Goal: Information Seeking & Learning: Check status

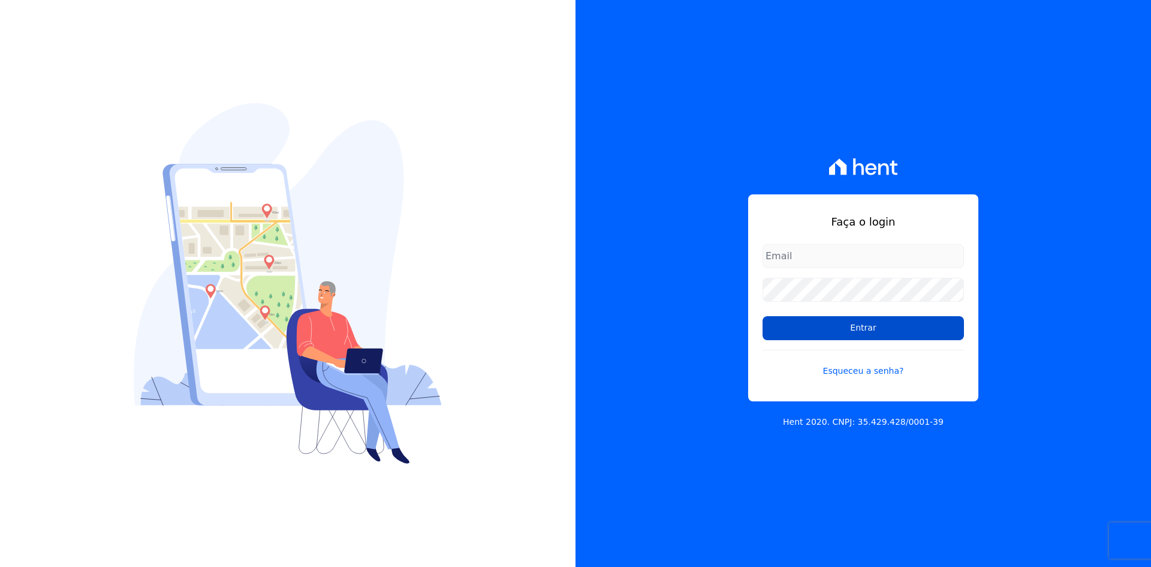
type input "[EMAIL_ADDRESS][DOMAIN_NAME]"
click at [845, 329] on input "Entrar" at bounding box center [863, 328] width 201 height 24
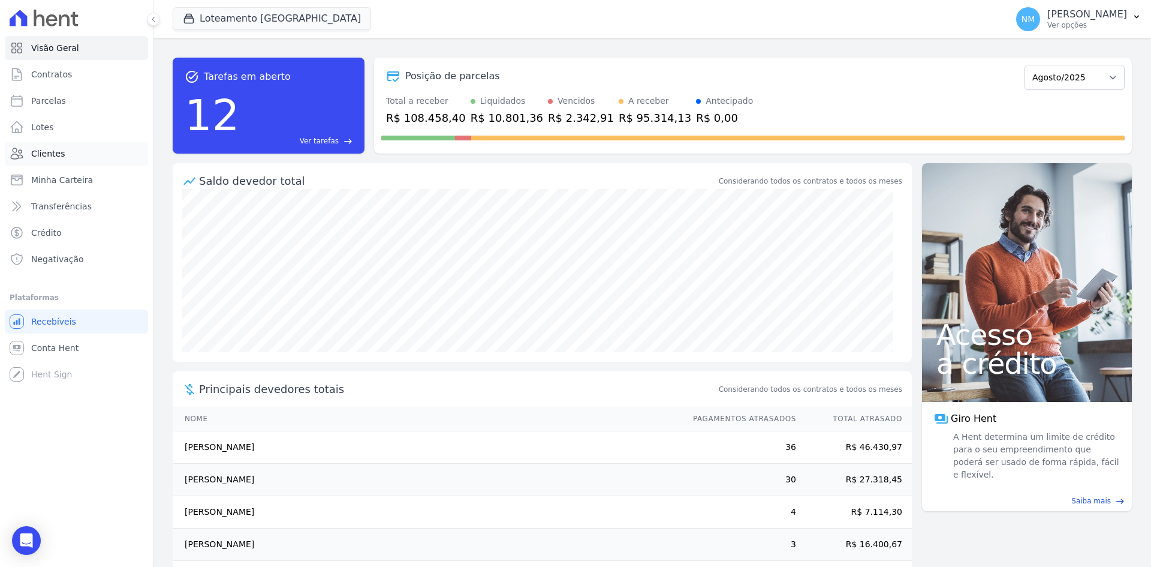
click at [53, 149] on span "Clientes" at bounding box center [48, 153] width 34 height 12
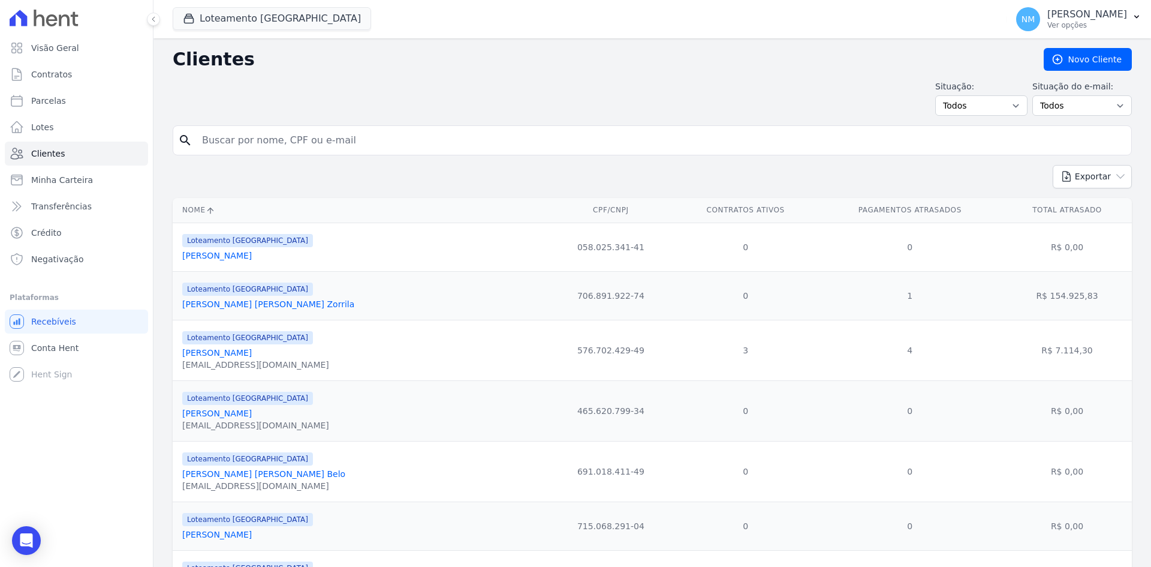
click at [308, 137] on input "search" at bounding box center [661, 140] width 932 height 24
type input "[PERSON_NAME]"
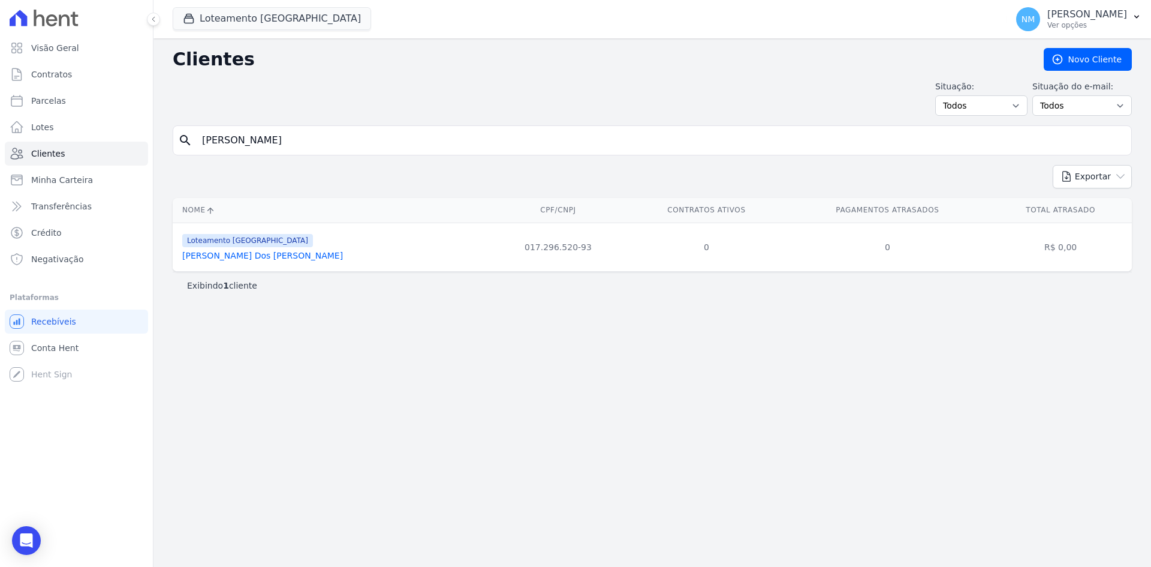
click at [264, 259] on link "Silvana Campos Dos Reis" at bounding box center [262, 256] width 161 height 10
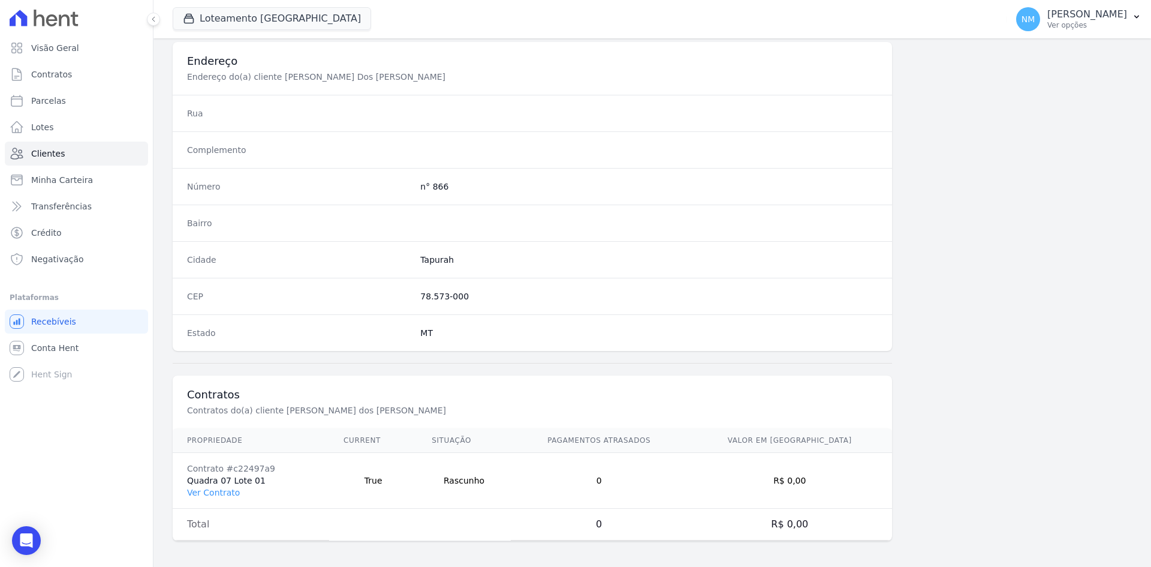
scroll to position [555, 0]
click at [218, 489] on link "Ver Contrato" at bounding box center [213, 489] width 53 height 10
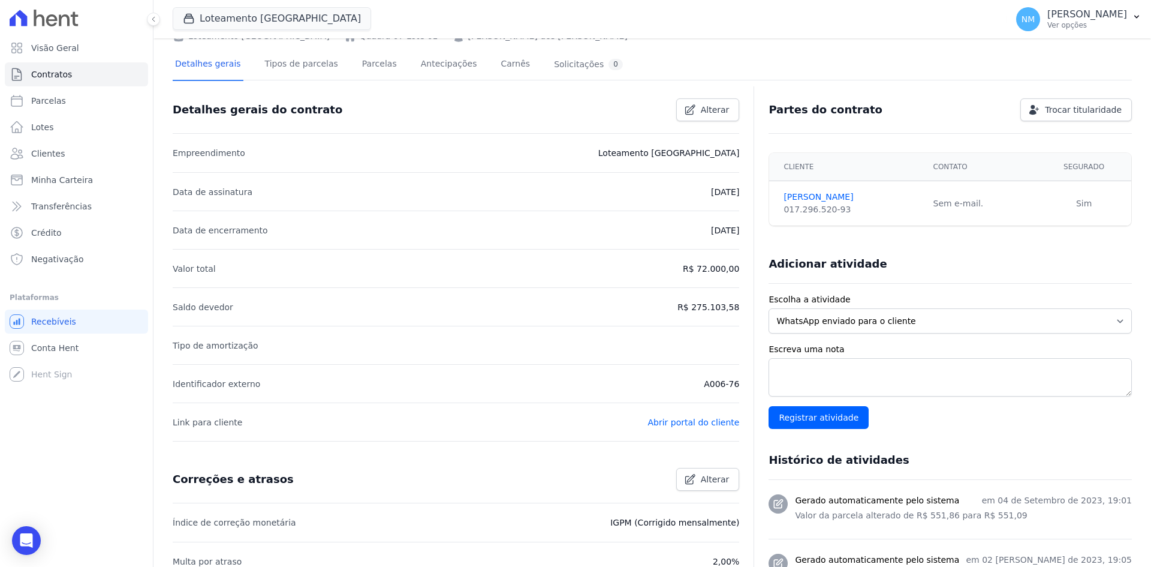
scroll to position [60, 0]
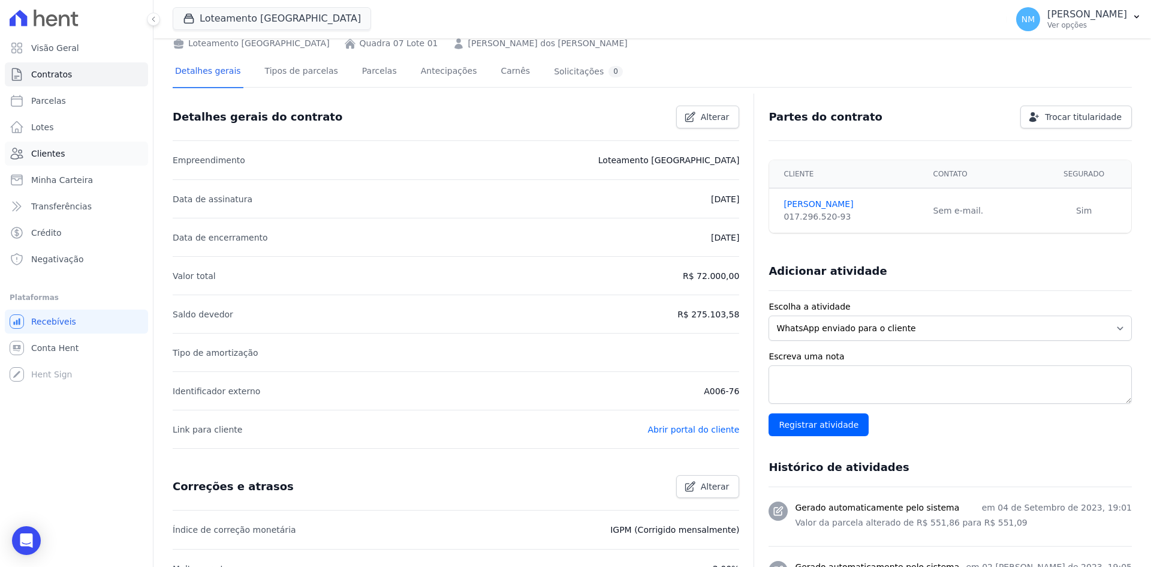
click at [74, 151] on link "Clientes" at bounding box center [76, 153] width 143 height 24
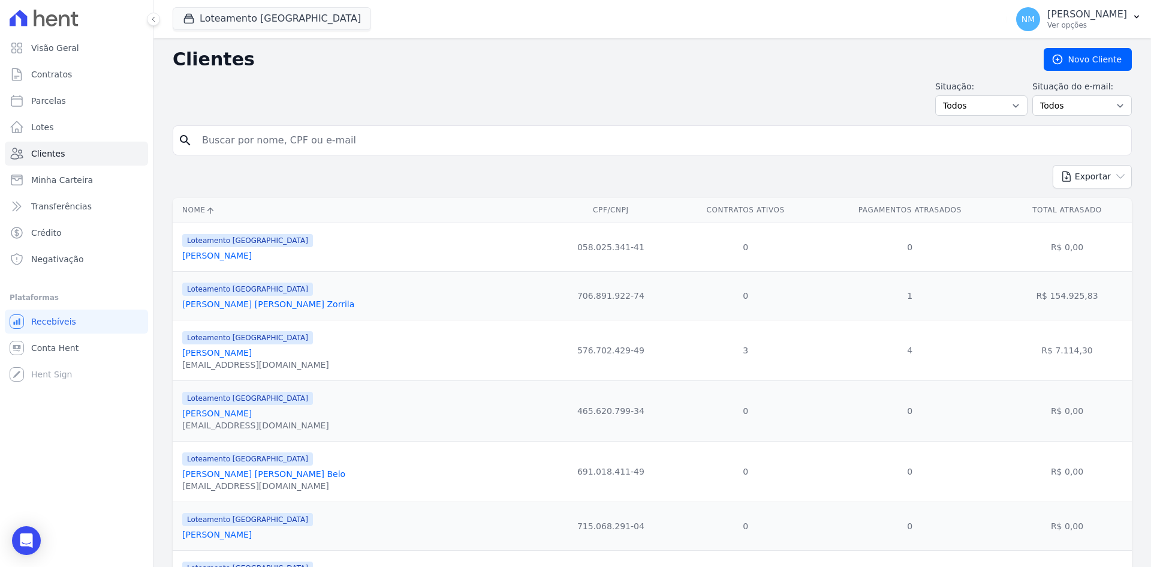
click at [305, 141] on input "search" at bounding box center [661, 140] width 932 height 24
type input "Flavio"
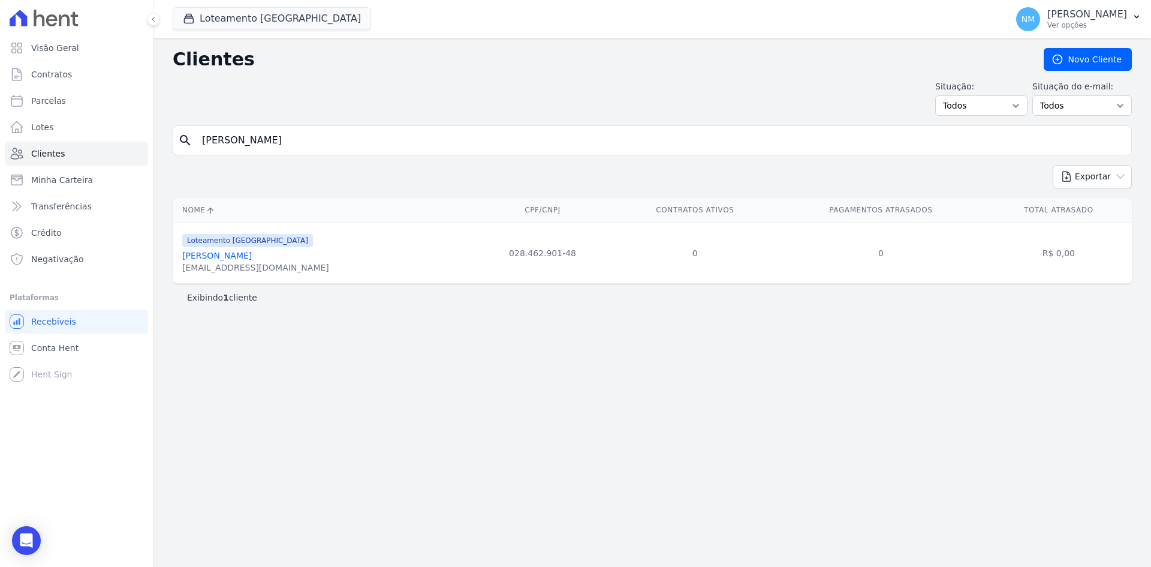
click at [233, 256] on link "Flavio De Mello" at bounding box center [217, 256] width 70 height 10
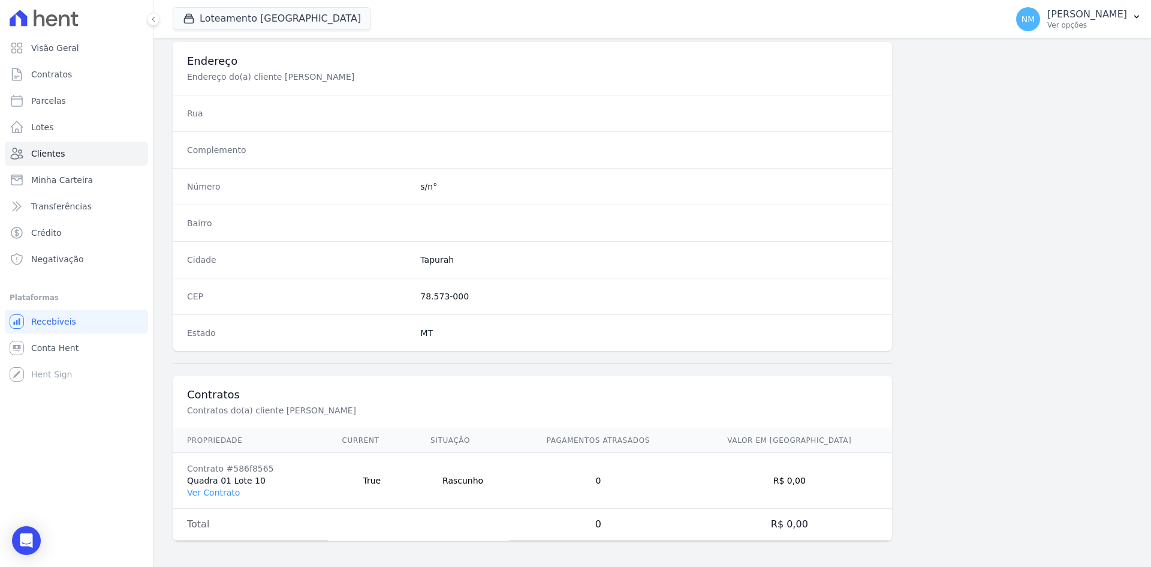
scroll to position [555, 0]
click at [206, 490] on link "Ver Contrato" at bounding box center [213, 489] width 53 height 10
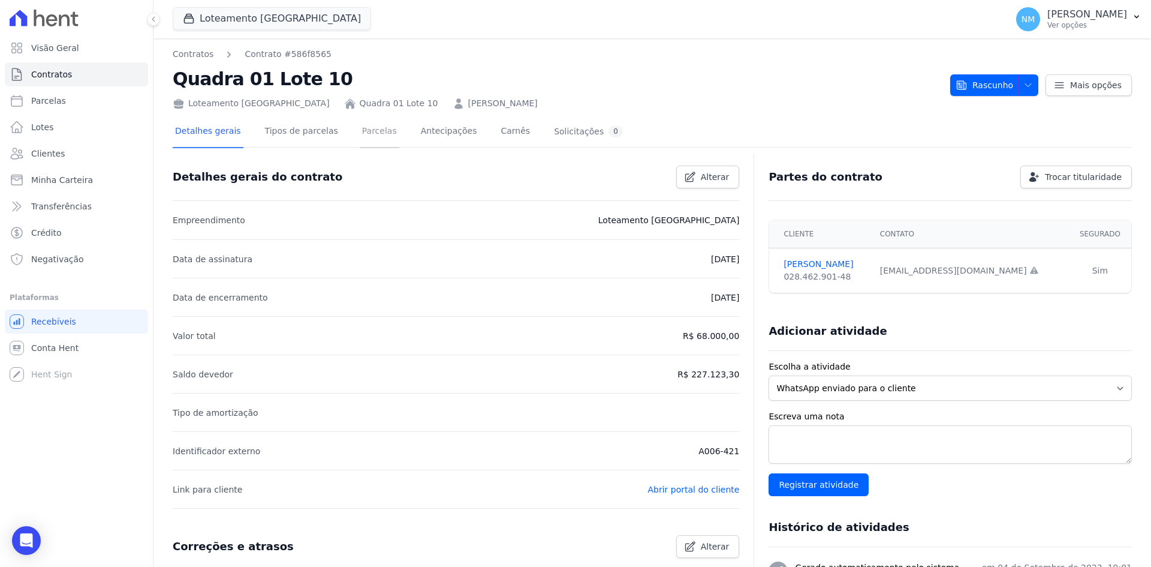
click at [360, 132] on link "Parcelas" at bounding box center [380, 132] width 40 height 32
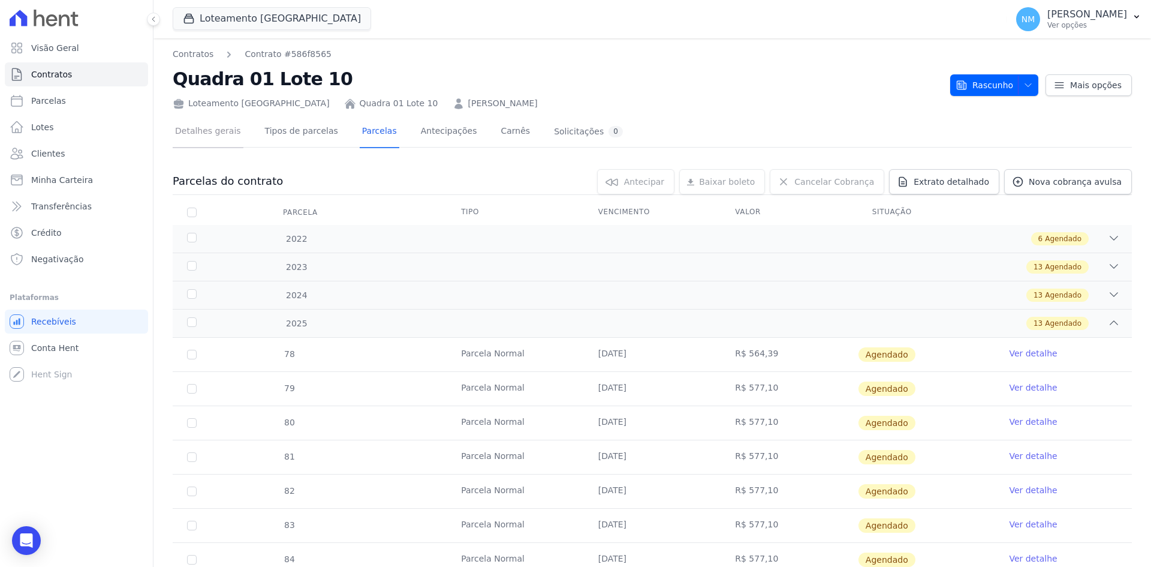
click at [210, 132] on link "Detalhes gerais" at bounding box center [208, 132] width 71 height 32
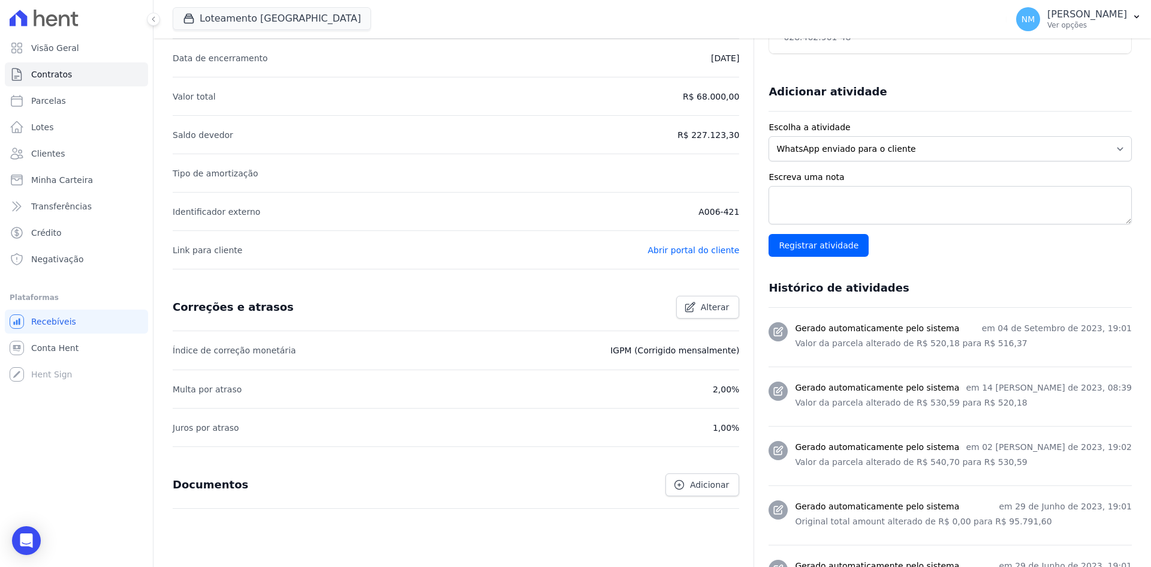
scroll to position [240, 0]
click at [17, 539] on div "Open Intercom Messenger" at bounding box center [27, 541] width 32 height 32
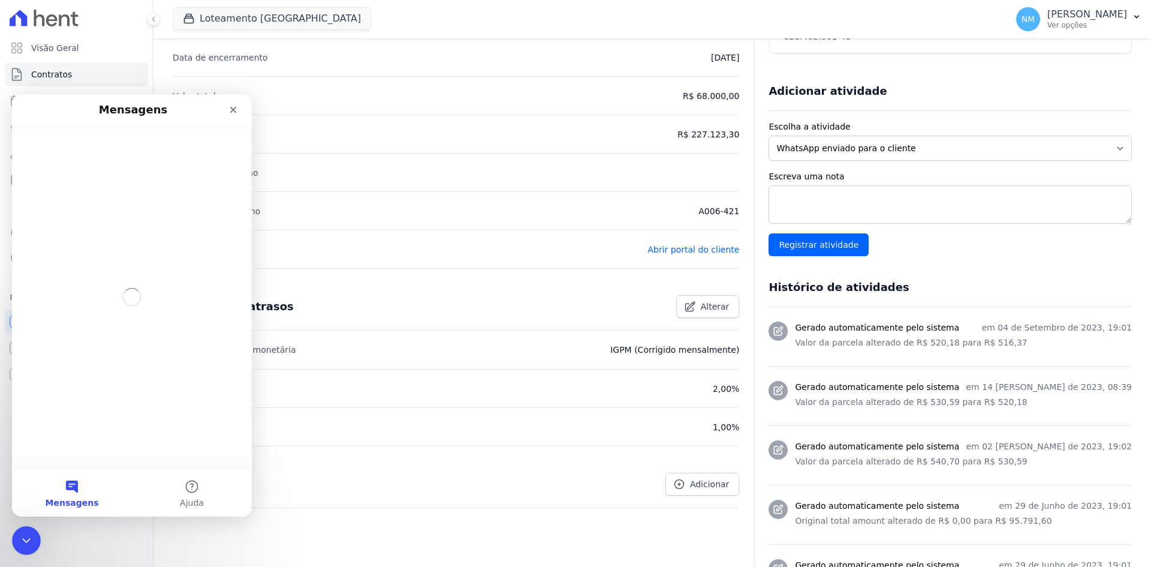
scroll to position [0, 0]
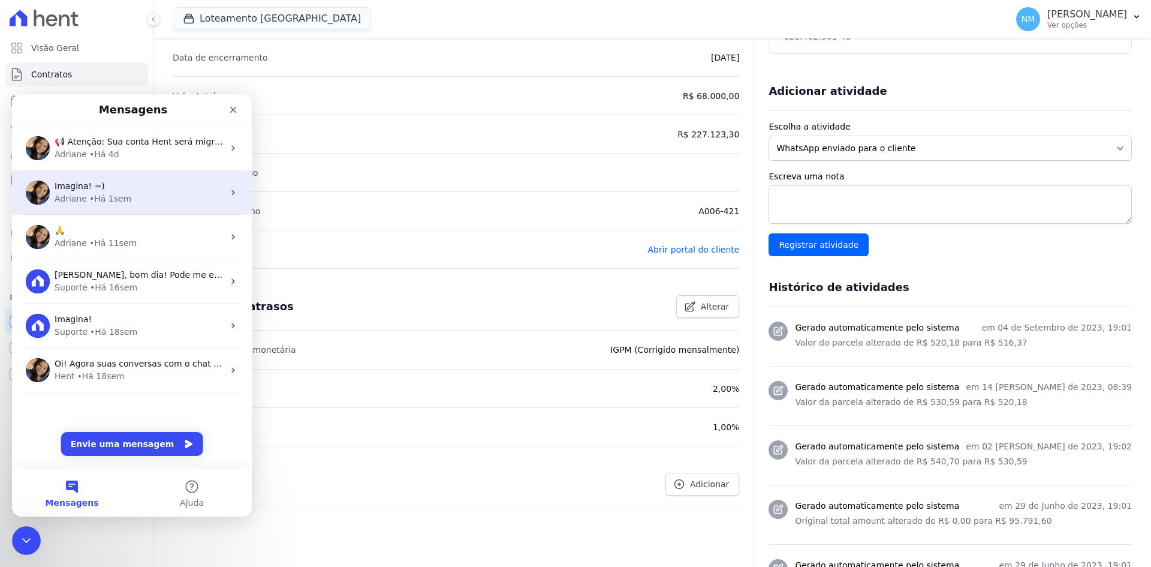
click at [149, 191] on div "Imagina! =)" at bounding box center [139, 186] width 169 height 13
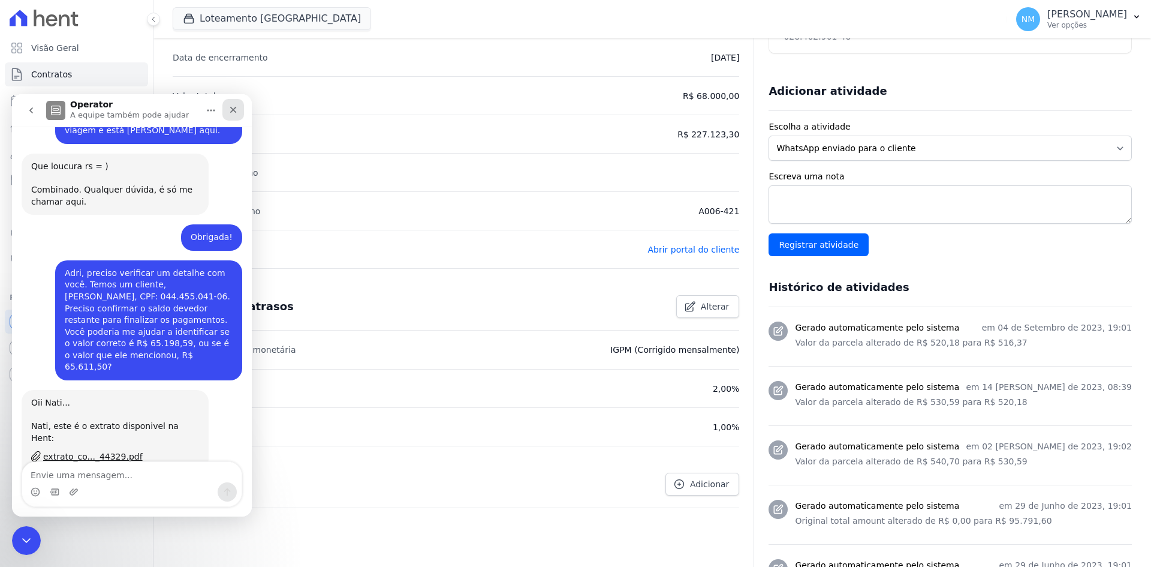
scroll to position [1750, 0]
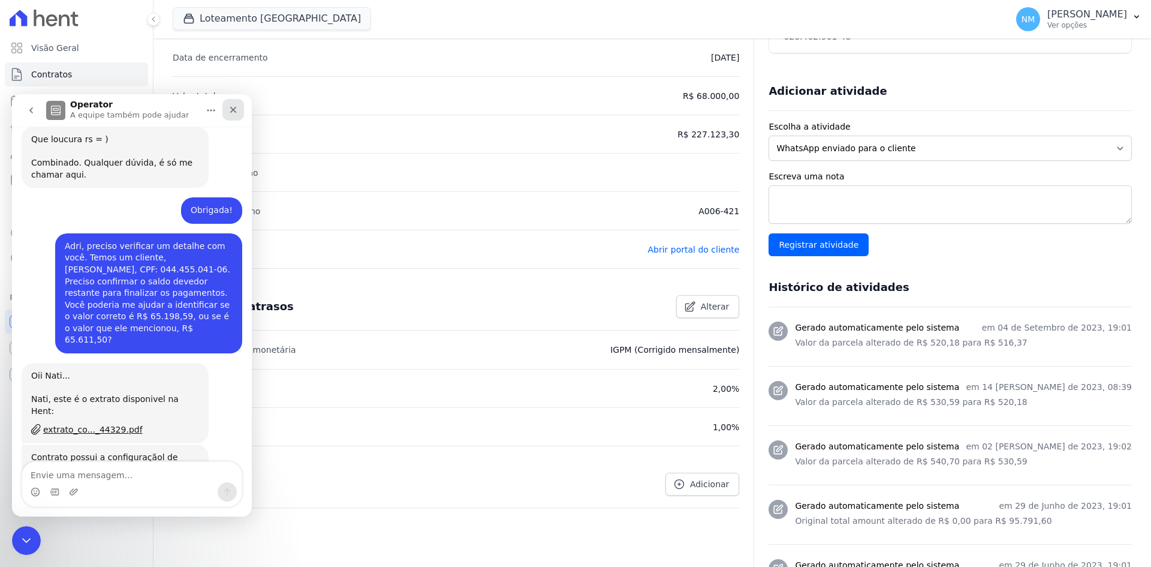
click at [229, 108] on icon "Fechar" at bounding box center [233, 110] width 10 height 10
